Goal: Find contact information: Find contact information

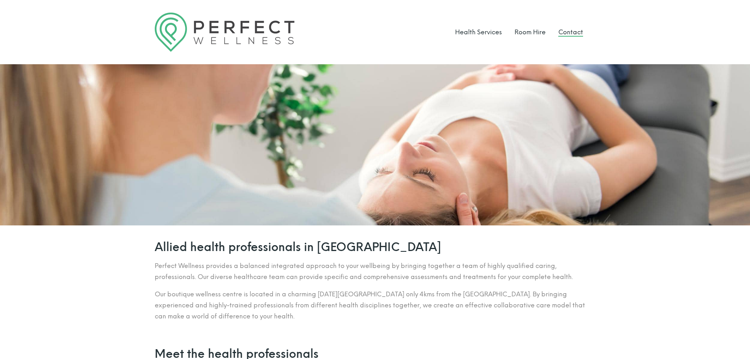
click at [572, 28] on link "Contact" at bounding box center [571, 31] width 25 height 7
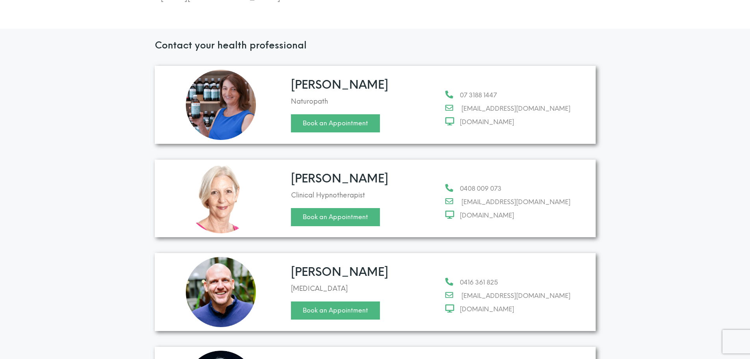
scroll to position [433, 0]
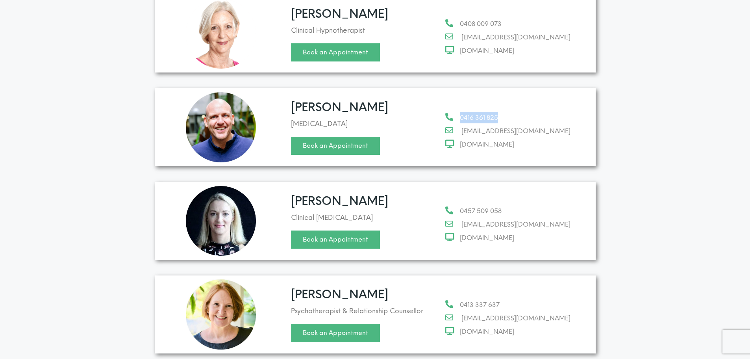
drag, startPoint x: 504, startPoint y: 101, endPoint x: 460, endPoint y: 106, distance: 44.0
click at [460, 112] on li "0416 361 825" at bounding box center [518, 118] width 145 height 12
copy span "0416 361 825"
click at [559, 126] on span "[EMAIL_ADDRESS][DOMAIN_NAME]" at bounding box center [514, 131] width 114 height 11
click at [515, 139] on div "0416 361 825 [EMAIL_ADDRESS][DOMAIN_NAME] [DOMAIN_NAME]" at bounding box center [518, 127] width 145 height 70
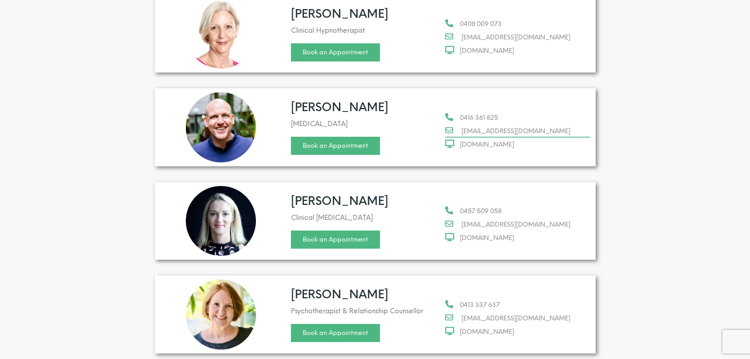
click at [571, 126] on span "[EMAIL_ADDRESS][DOMAIN_NAME]" at bounding box center [514, 131] width 114 height 11
click at [707, 195] on section "Contact your health professional [PERSON_NAME] Naturopath Book an Appointment 0…" at bounding box center [375, 118] width 750 height 509
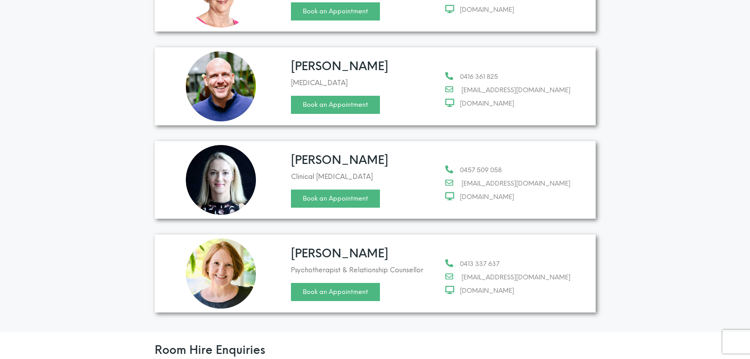
scroll to position [388, 0]
